Goal: Information Seeking & Learning: Learn about a topic

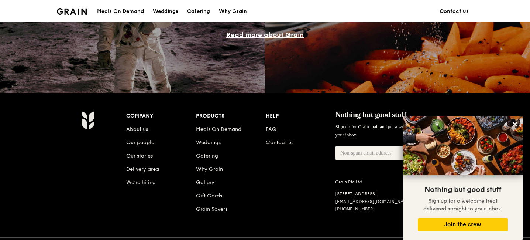
scroll to position [713, 0]
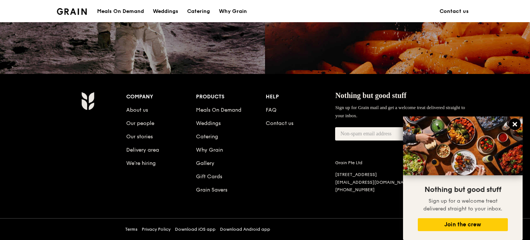
click at [516, 127] on icon at bounding box center [515, 124] width 7 height 7
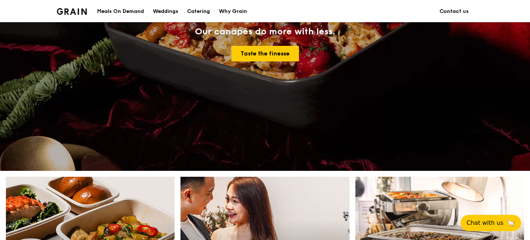
scroll to position [0, 0]
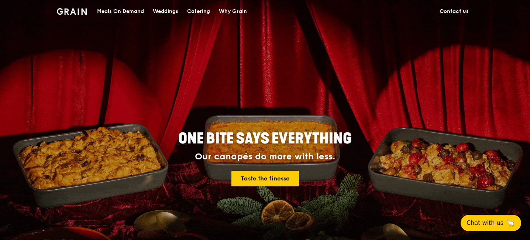
click at [121, 9] on div "Meals On Demand" at bounding box center [120, 11] width 47 height 22
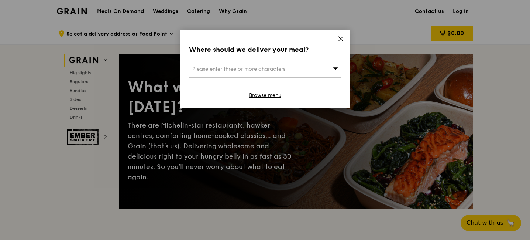
click at [342, 40] on icon at bounding box center [340, 38] width 7 height 7
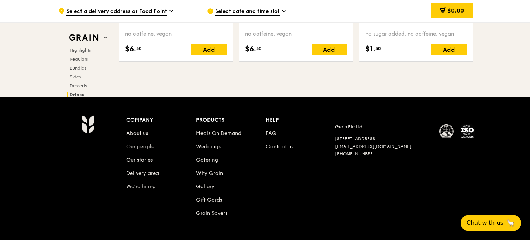
scroll to position [3087, 0]
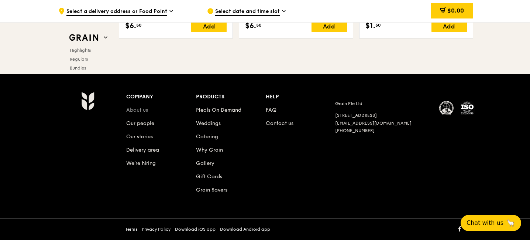
click at [128, 110] on link "About us" at bounding box center [137, 110] width 22 height 6
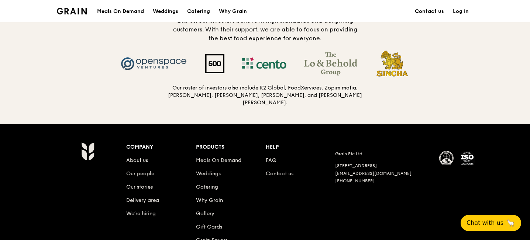
scroll to position [688, 0]
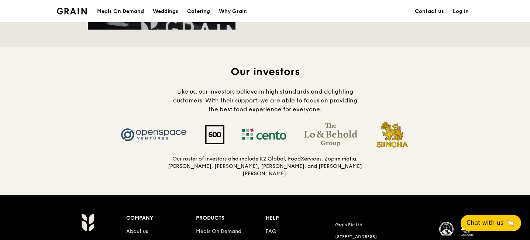
click at [326, 99] on span "Like us, our investors believe in high standards and delighting customers. With…" at bounding box center [265, 100] width 184 height 25
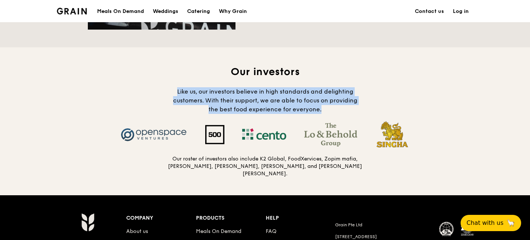
click at [326, 99] on span "Like us, our investors believe in high standards and delighting customers. With…" at bounding box center [265, 100] width 184 height 25
click at [315, 108] on span "Like us, our investors believe in high standards and delighting customers. With…" at bounding box center [265, 100] width 184 height 25
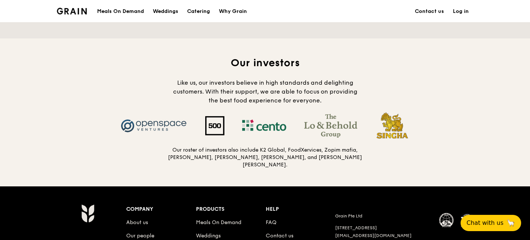
scroll to position [698, 0]
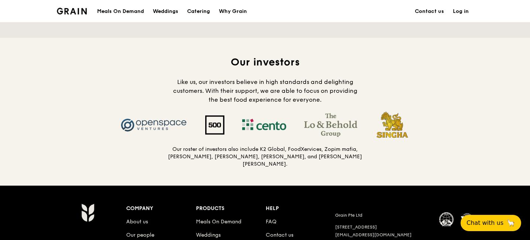
click at [365, 111] on div "Our investors Like us, our investors believe in high standards and delighting c…" at bounding box center [265, 111] width 354 height 112
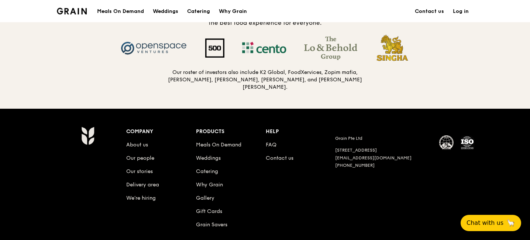
scroll to position [807, 0]
